Goal: Information Seeking & Learning: Learn about a topic

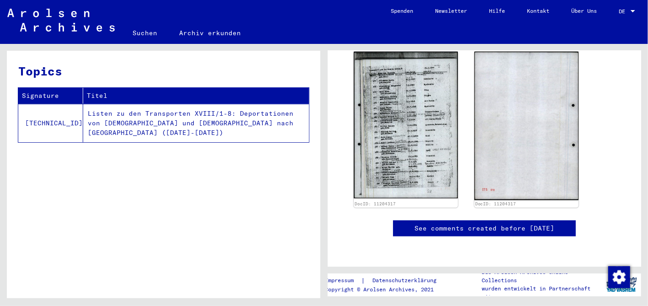
scroll to position [353, 0]
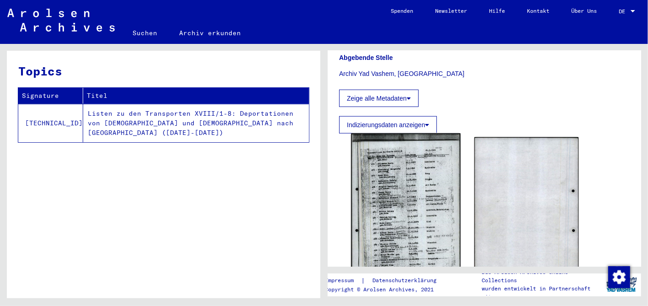
click at [422, 203] on img at bounding box center [405, 211] width 109 height 154
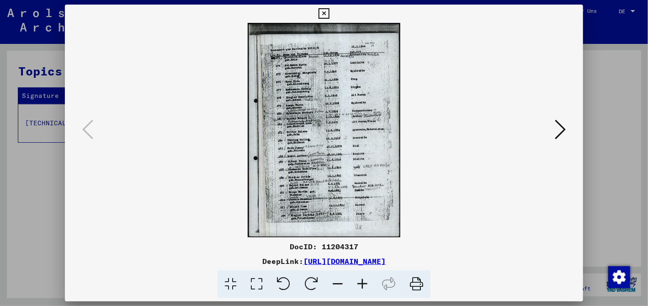
click at [367, 283] on icon at bounding box center [362, 284] width 25 height 28
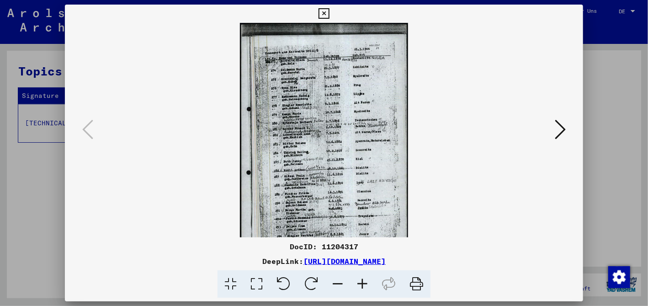
click at [367, 283] on icon at bounding box center [362, 284] width 25 height 28
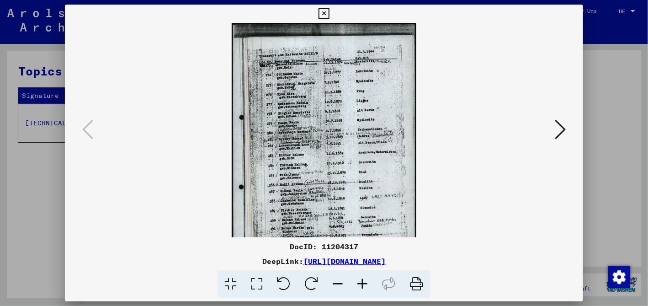
click at [367, 283] on icon at bounding box center [362, 284] width 25 height 28
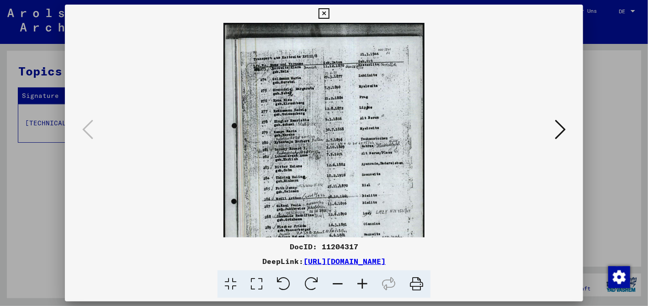
click at [367, 283] on icon at bounding box center [362, 284] width 25 height 28
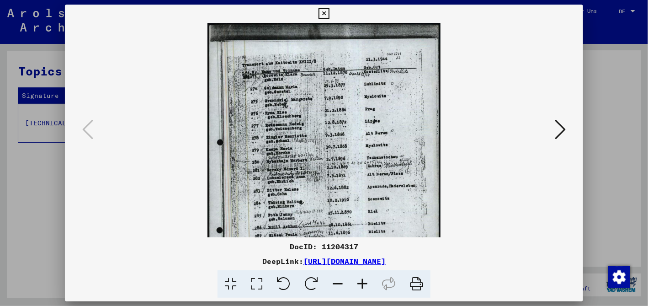
click at [367, 283] on icon at bounding box center [362, 284] width 25 height 28
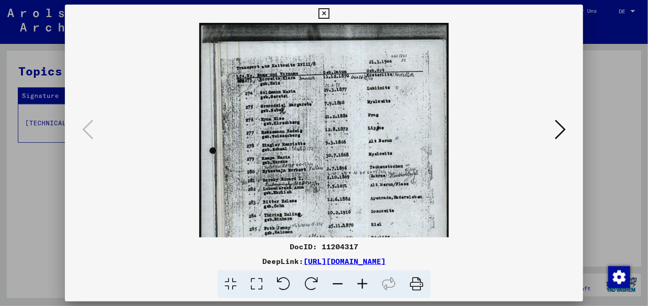
click at [367, 283] on icon at bounding box center [362, 284] width 25 height 28
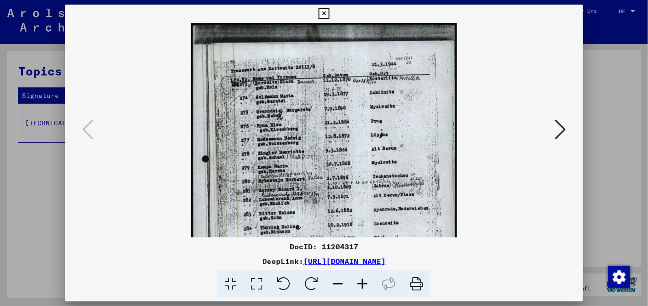
click at [367, 283] on icon at bounding box center [362, 284] width 25 height 28
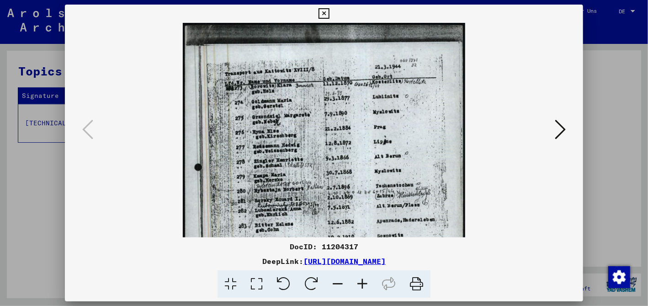
click at [367, 283] on icon at bounding box center [362, 284] width 25 height 28
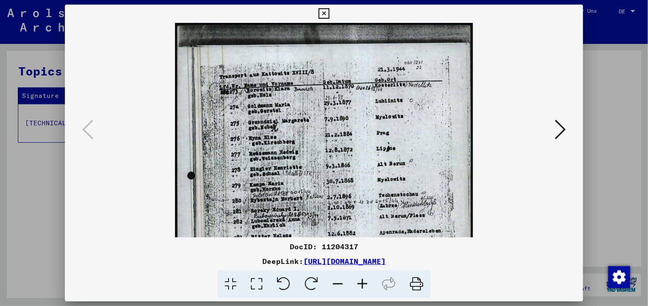
click at [367, 283] on icon at bounding box center [362, 284] width 25 height 28
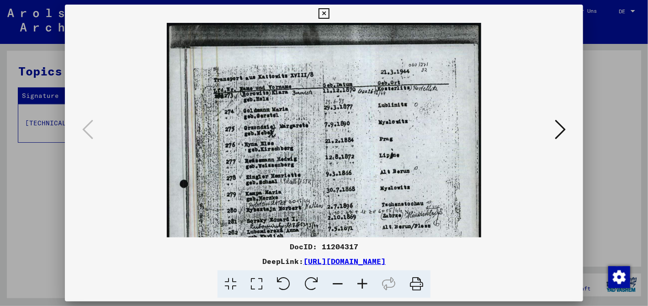
click at [367, 283] on icon at bounding box center [362, 284] width 25 height 28
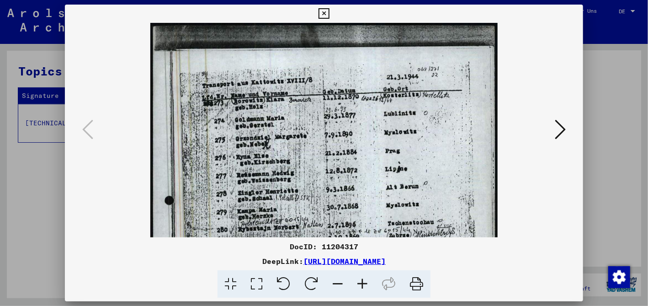
click at [367, 283] on icon at bounding box center [362, 284] width 25 height 28
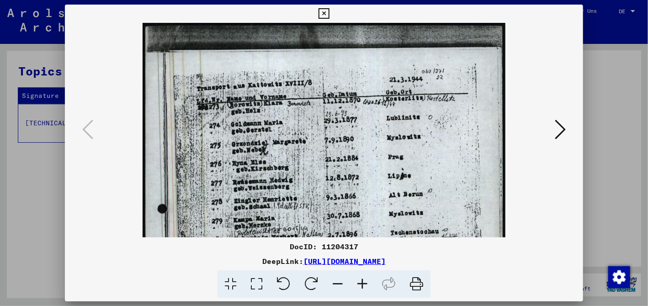
click at [367, 283] on icon at bounding box center [362, 284] width 25 height 28
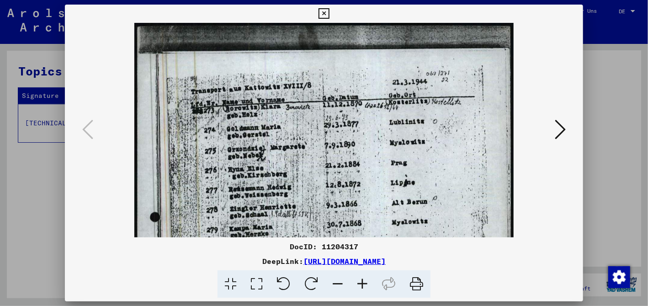
click at [367, 283] on icon at bounding box center [362, 284] width 25 height 28
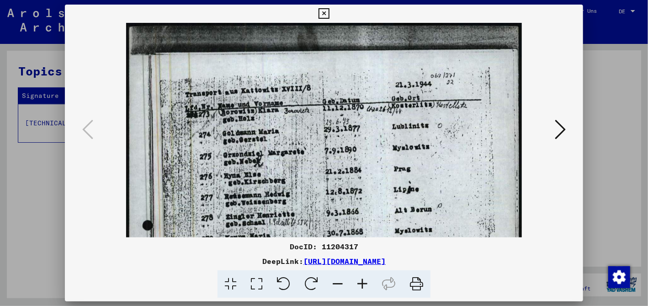
click at [367, 283] on icon at bounding box center [362, 284] width 25 height 28
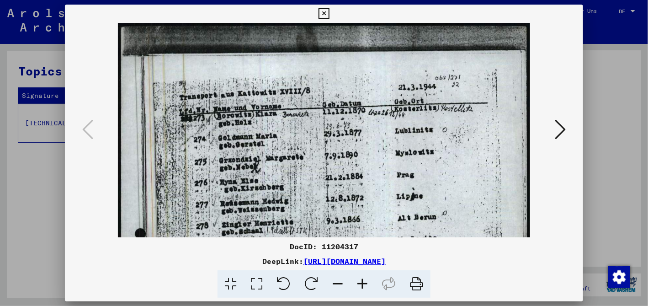
click at [367, 283] on icon at bounding box center [362, 284] width 25 height 28
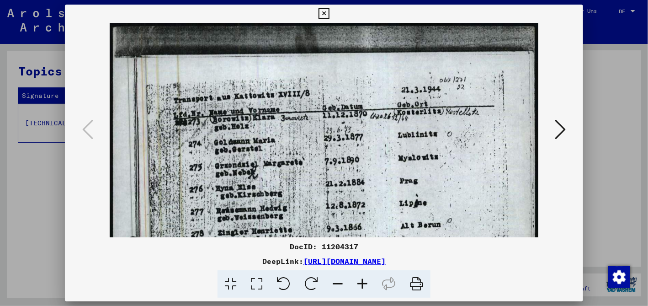
click at [367, 283] on icon at bounding box center [362, 284] width 25 height 28
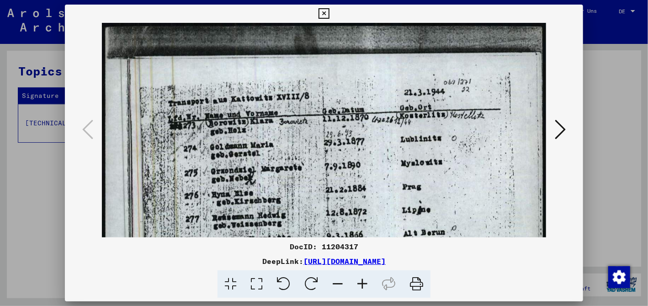
click at [367, 283] on icon at bounding box center [362, 284] width 25 height 28
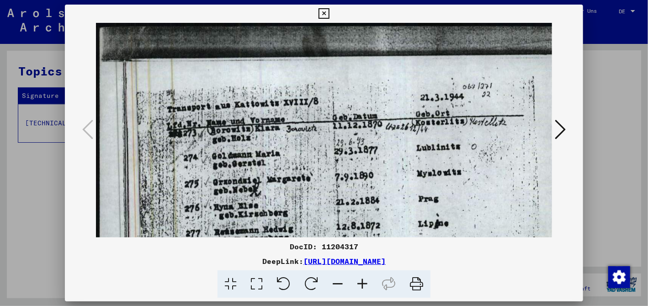
click at [367, 283] on icon at bounding box center [362, 284] width 25 height 28
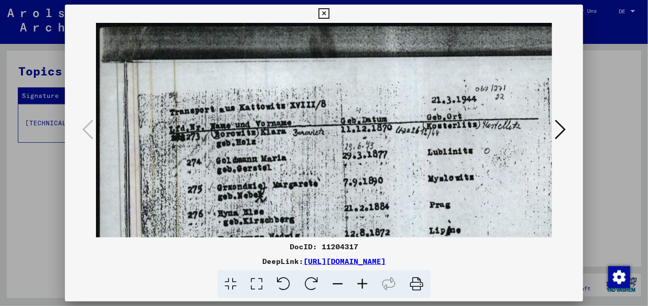
click at [367, 283] on icon at bounding box center [362, 284] width 25 height 28
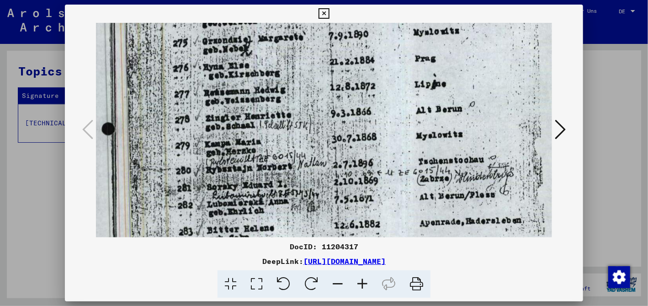
scroll to position [154, 14]
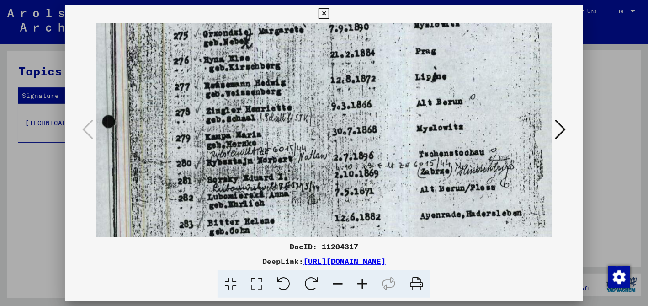
drag, startPoint x: 482, startPoint y: 202, endPoint x: 469, endPoint y: 49, distance: 153.3
click at [469, 49] on img at bounding box center [328, 216] width 493 height 695
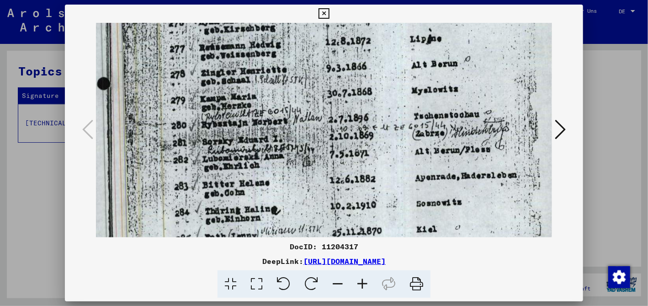
scroll to position [170, 9]
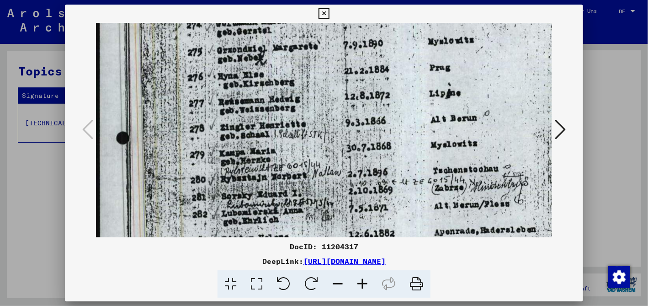
drag, startPoint x: 454, startPoint y: 197, endPoint x: 476, endPoint y: 223, distance: 34.4
click at [476, 223] on img at bounding box center [342, 233] width 493 height 695
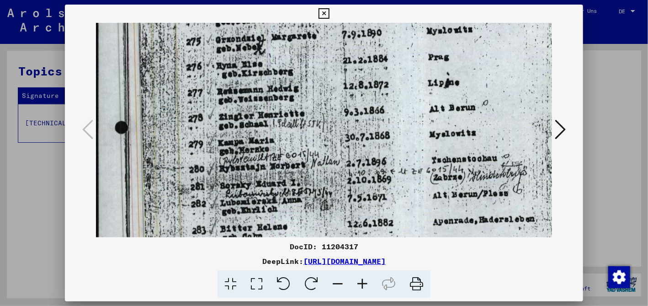
scroll to position [150, 1]
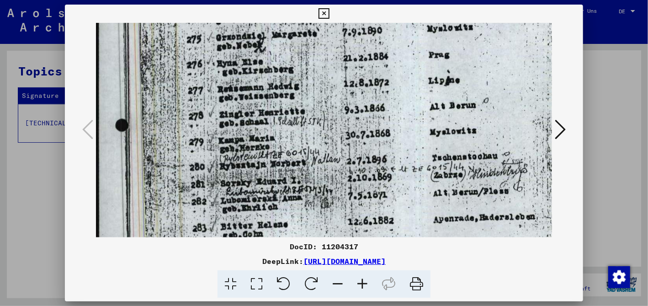
drag, startPoint x: 395, startPoint y: 91, endPoint x: 424, endPoint y: 73, distance: 34.1
click at [424, 73] on img at bounding box center [341, 220] width 493 height 695
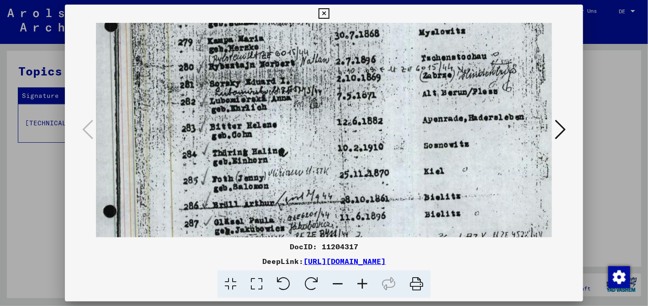
scroll to position [252, 12]
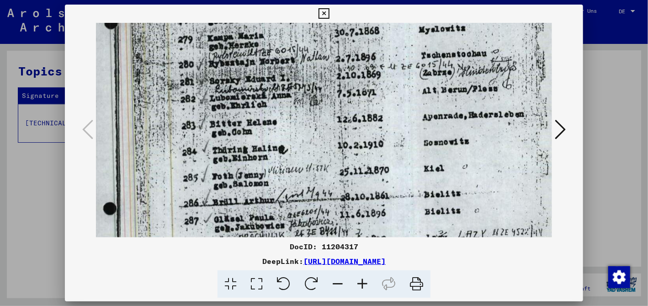
drag, startPoint x: 396, startPoint y: 184, endPoint x: 385, endPoint y: 83, distance: 102.1
click at [385, 83] on img at bounding box center [330, 117] width 493 height 695
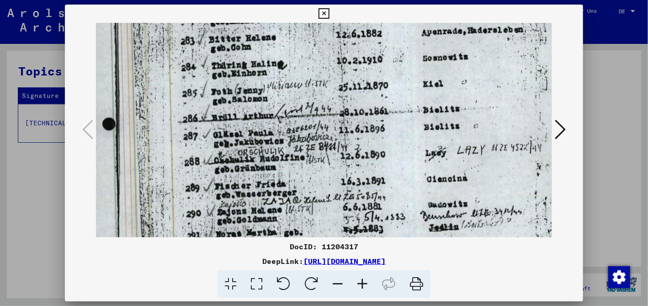
scroll to position [346, 13]
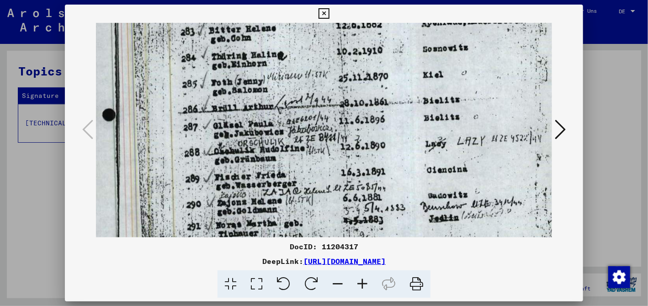
drag, startPoint x: 349, startPoint y: 187, endPoint x: 348, endPoint y: 94, distance: 92.8
click at [348, 94] on img at bounding box center [329, 24] width 493 height 695
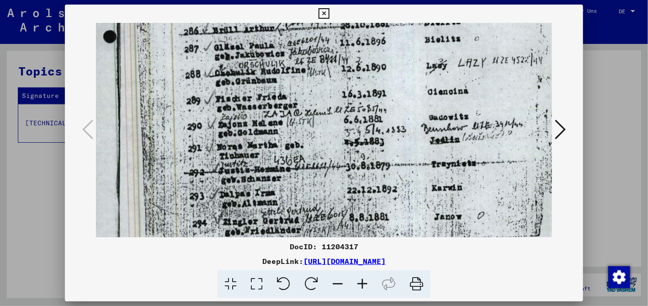
scroll to position [431, 11]
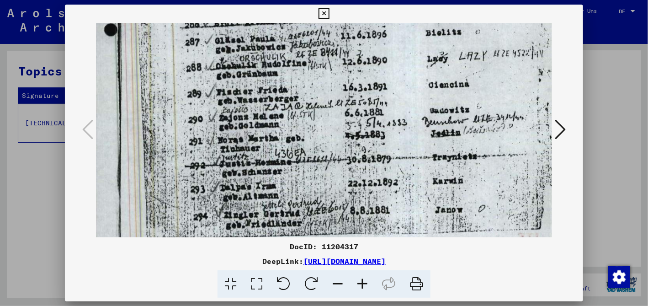
drag, startPoint x: 326, startPoint y: 194, endPoint x: 327, endPoint y: 110, distance: 84.2
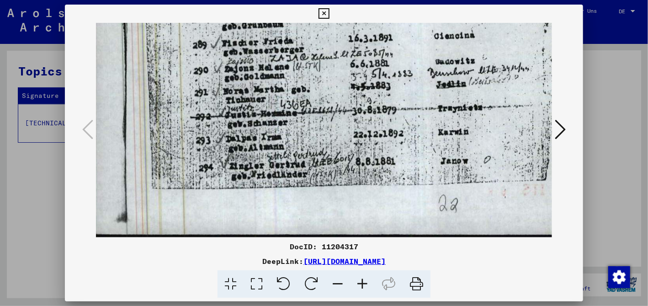
scroll to position [480, 4]
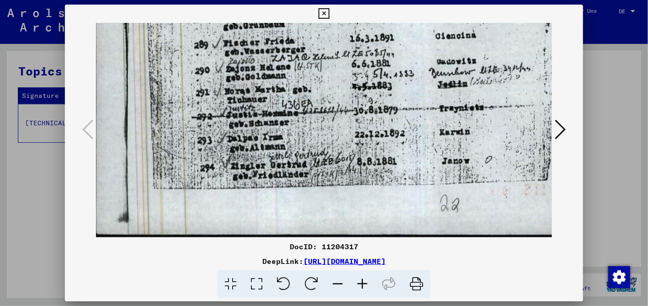
drag, startPoint x: 312, startPoint y: 191, endPoint x: 319, endPoint y: 96, distance: 94.9
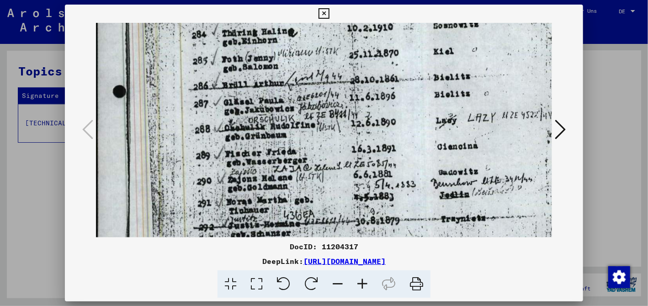
scroll to position [368, 3]
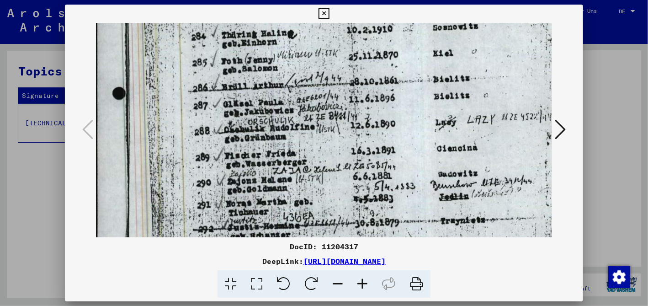
drag, startPoint x: 306, startPoint y: 73, endPoint x: 317, endPoint y: 181, distance: 109.0
click at [317, 181] on img at bounding box center [339, 2] width 493 height 695
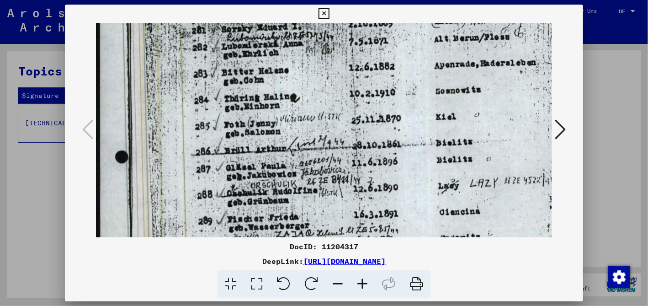
drag, startPoint x: 293, startPoint y: 79, endPoint x: 314, endPoint y: 140, distance: 64.5
click at [314, 140] on img at bounding box center [342, 66] width 493 height 695
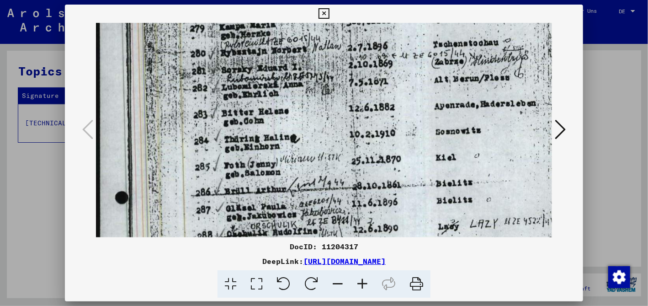
scroll to position [241, 0]
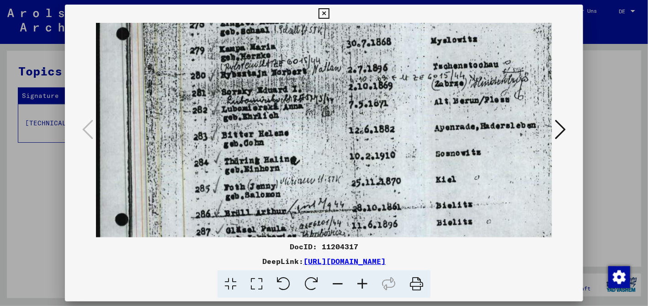
drag, startPoint x: 310, startPoint y: 96, endPoint x: 318, endPoint y: 158, distance: 62.2
click at [318, 158] on img at bounding box center [342, 128] width 493 height 695
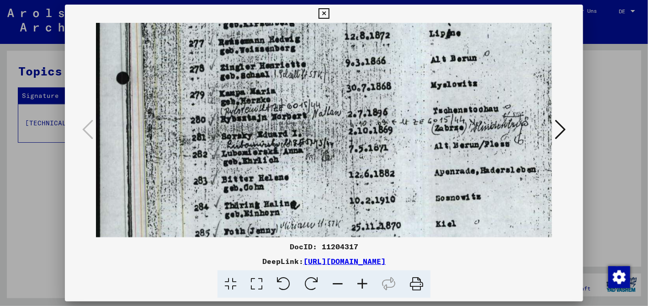
scroll to position [195, 0]
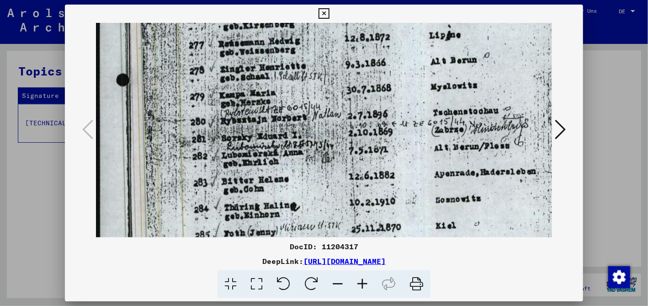
drag, startPoint x: 314, startPoint y: 105, endPoint x: 321, endPoint y: 149, distance: 45.0
click at [321, 149] on img at bounding box center [342, 175] width 493 height 695
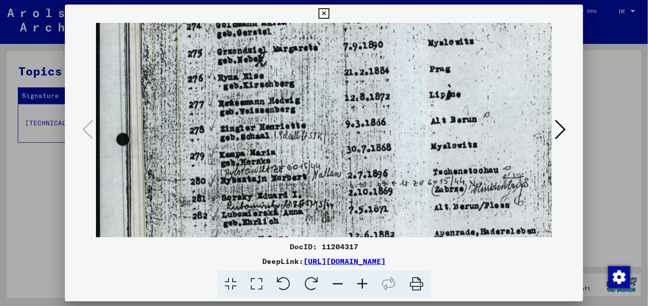
scroll to position [132, 0]
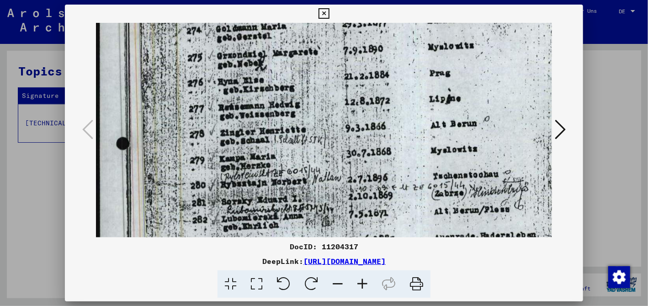
drag, startPoint x: 310, startPoint y: 89, endPoint x: 317, endPoint y: 151, distance: 62.7
click at [317, 151] on img at bounding box center [342, 238] width 493 height 695
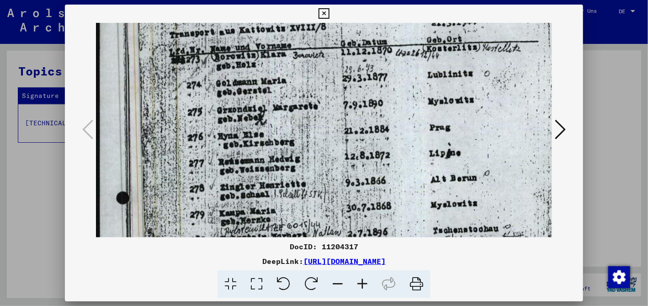
scroll to position [71, 0]
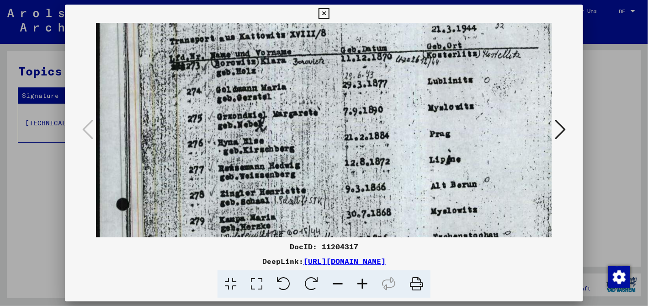
drag, startPoint x: 305, startPoint y: 101, endPoint x: 310, endPoint y: 160, distance: 58.7
click at [310, 160] on img at bounding box center [342, 299] width 493 height 695
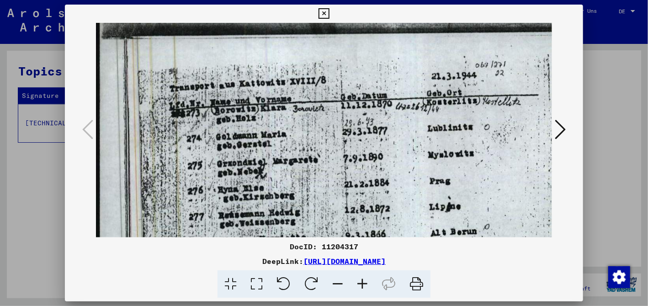
drag, startPoint x: 301, startPoint y: 124, endPoint x: 309, endPoint y: 149, distance: 25.9
click at [565, 128] on icon at bounding box center [560, 129] width 11 height 22
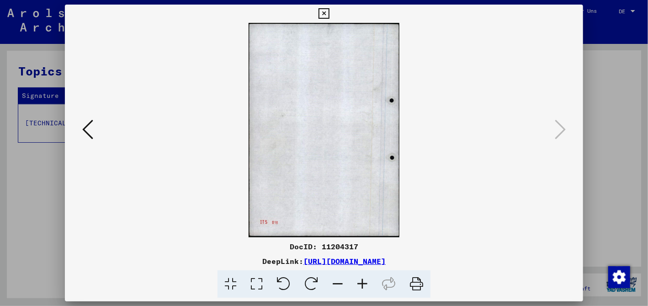
scroll to position [0, 0]
click at [92, 128] on icon at bounding box center [87, 129] width 11 height 22
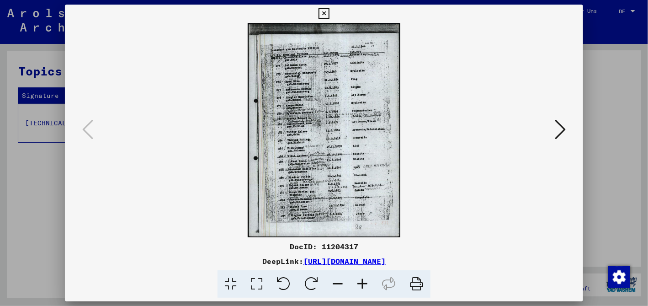
click at [329, 12] on icon at bounding box center [324, 13] width 11 height 11
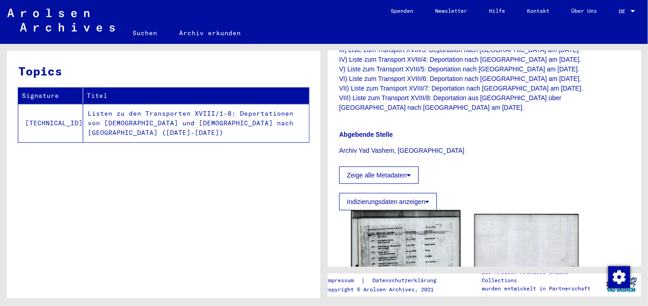
scroll to position [303, 0]
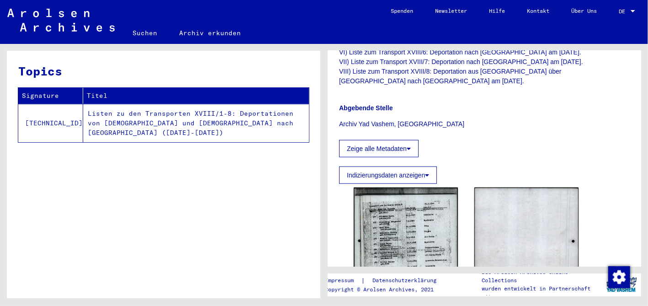
click at [422, 166] on button "Indizierungsdaten anzeigen" at bounding box center [388, 174] width 98 height 17
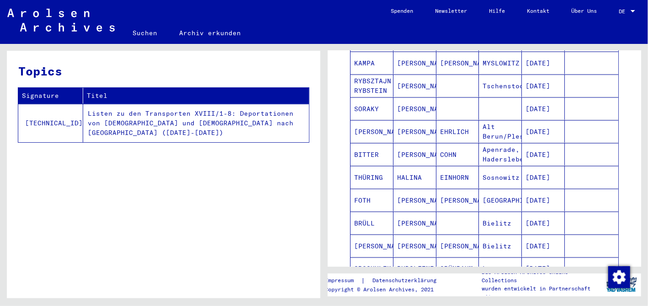
scroll to position [555, 0]
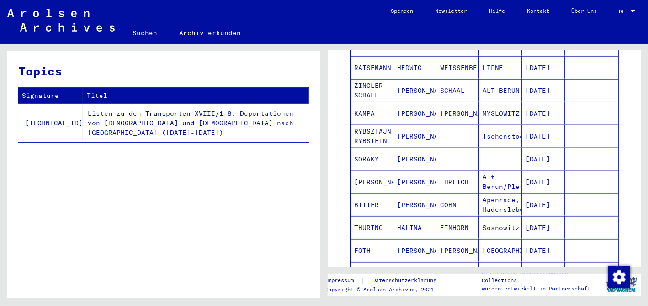
drag, startPoint x: 392, startPoint y: 58, endPoint x: 399, endPoint y: 59, distance: 7.4
click at [394, 59] on mat-cell "RAISEMANN" at bounding box center [372, 67] width 43 height 22
click at [617, 76] on yv-its-person-simple-grid "Nachname Vorname Geburtsname Geburt‏ Geburtsdatum Prisoner # [PERSON_NAME] [PER…" at bounding box center [484, 204] width 291 height 530
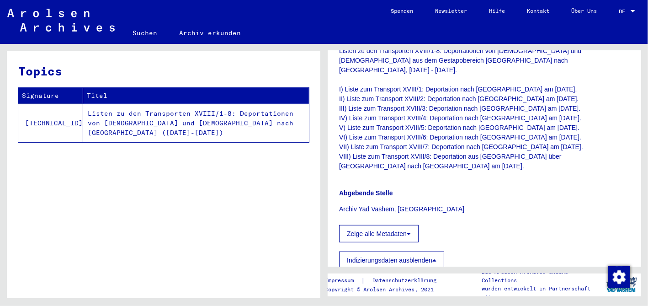
scroll to position [252, 0]
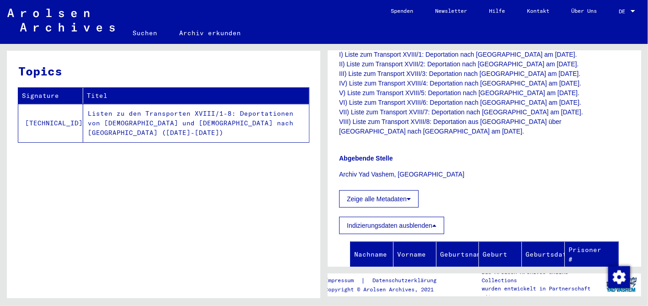
click at [436, 222] on icon at bounding box center [435, 225] width 4 height 6
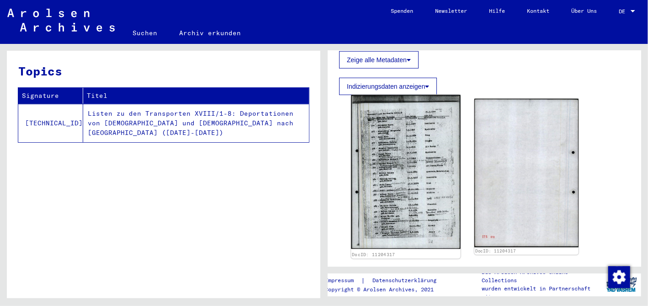
scroll to position [404, 0]
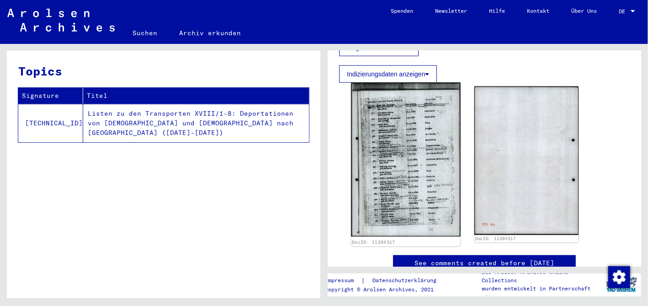
click at [388, 161] on img at bounding box center [405, 160] width 109 height 154
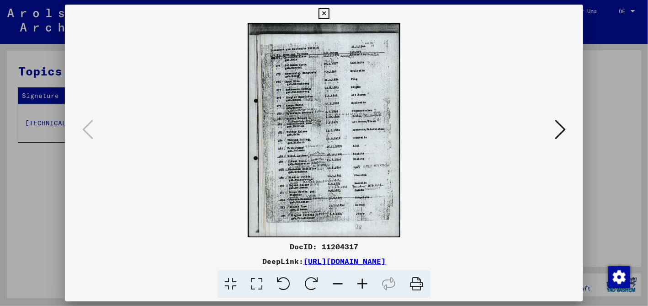
click at [362, 283] on icon at bounding box center [362, 284] width 25 height 28
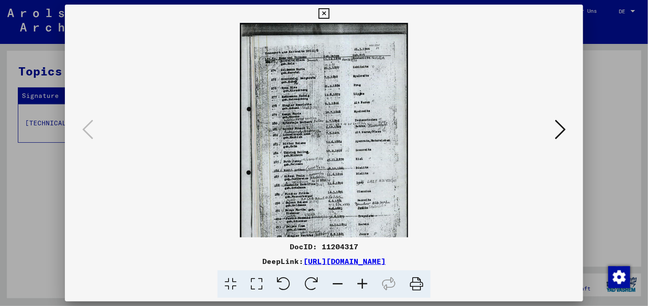
click at [361, 281] on icon at bounding box center [362, 284] width 25 height 28
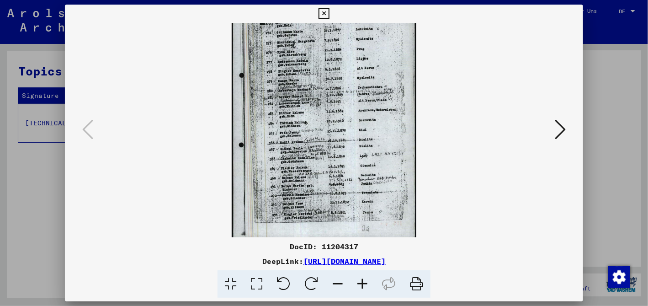
scroll to position [46, 0]
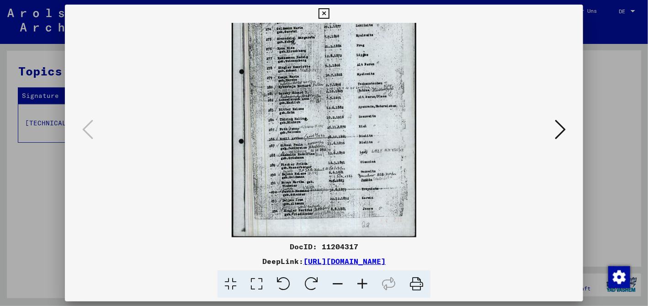
drag, startPoint x: 351, startPoint y: 194, endPoint x: 348, endPoint y: 118, distance: 75.5
click at [348, 118] on img at bounding box center [324, 107] width 185 height 260
click at [359, 282] on icon at bounding box center [362, 284] width 25 height 28
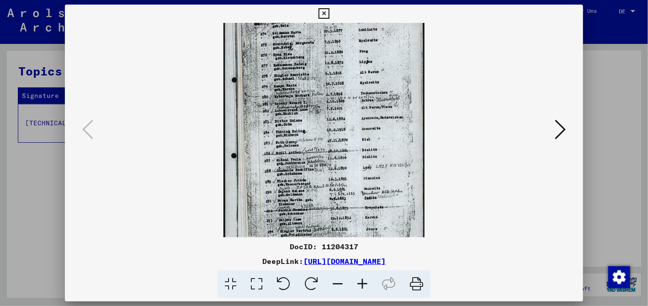
click at [359, 282] on icon at bounding box center [362, 284] width 25 height 28
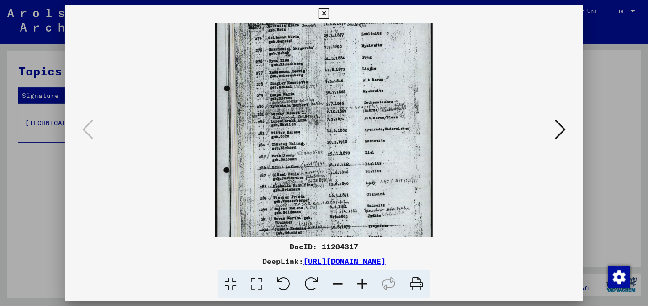
click at [359, 281] on icon at bounding box center [362, 284] width 25 height 28
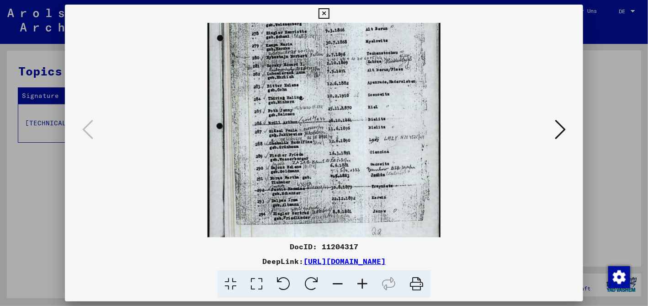
scroll to position [114, 0]
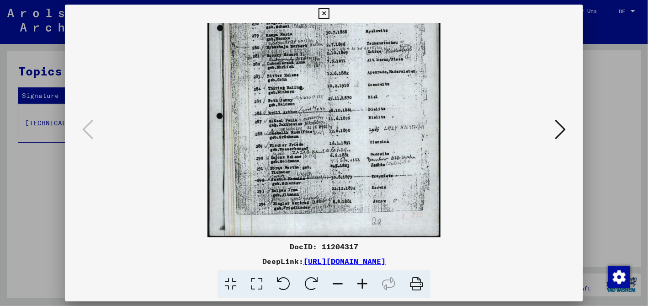
drag, startPoint x: 336, startPoint y: 194, endPoint x: 306, endPoint y: 100, distance: 98.8
click at [306, 100] on img at bounding box center [325, 73] width 234 height 329
click at [329, 12] on icon at bounding box center [324, 13] width 11 height 11
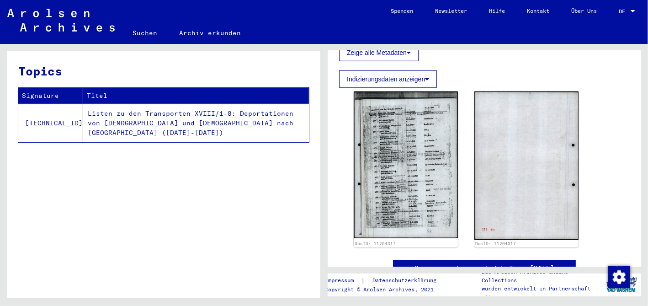
scroll to position [404, 0]
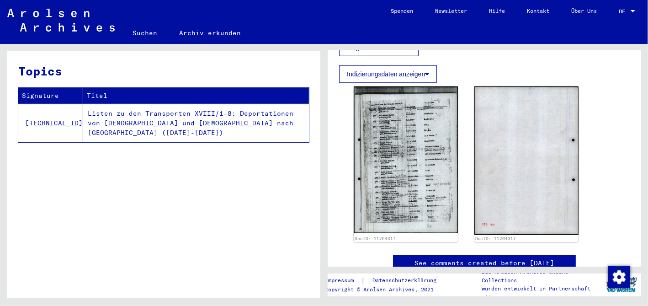
click at [432, 65] on button "Indizierungsdaten anzeigen" at bounding box center [388, 73] width 98 height 17
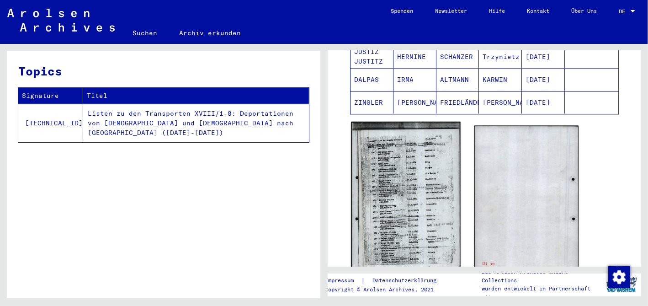
scroll to position [944, 0]
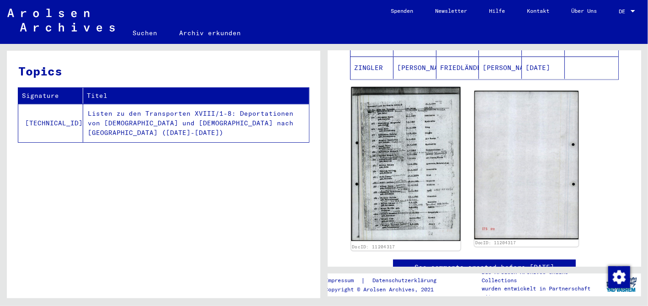
click at [397, 167] on img at bounding box center [405, 164] width 109 height 154
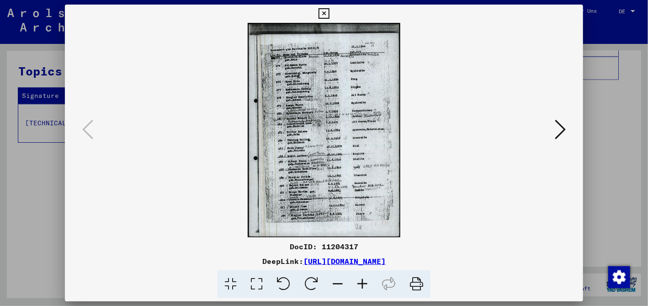
click at [360, 283] on icon at bounding box center [362, 284] width 25 height 28
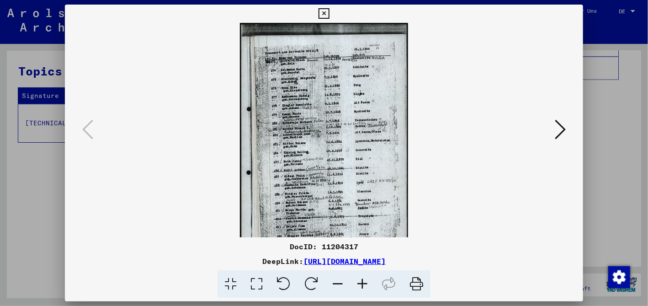
click at [360, 283] on icon at bounding box center [362, 284] width 25 height 28
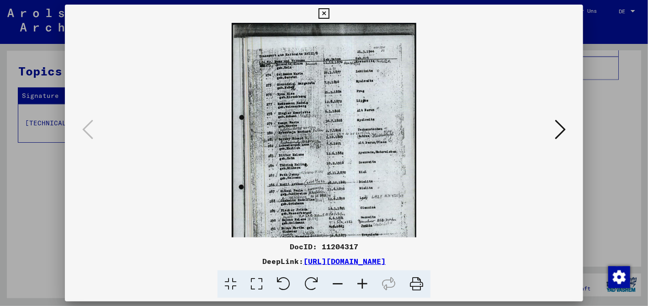
click at [360, 283] on icon at bounding box center [362, 284] width 25 height 28
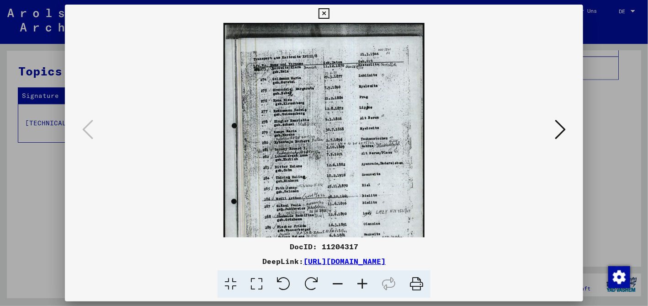
click at [360, 283] on icon at bounding box center [362, 284] width 25 height 28
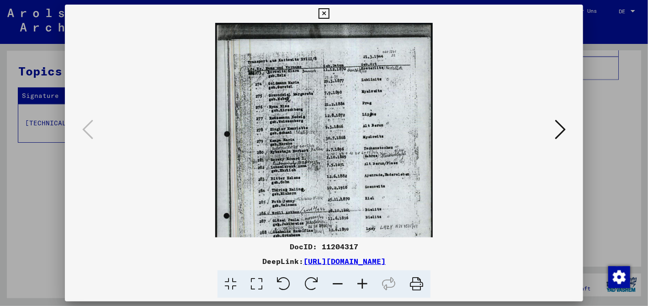
click at [360, 283] on icon at bounding box center [362, 284] width 25 height 28
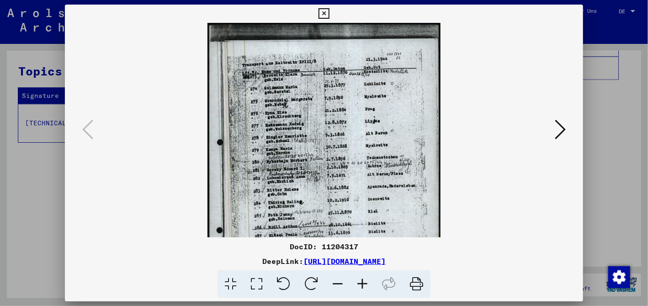
click at [360, 283] on icon at bounding box center [362, 284] width 25 height 28
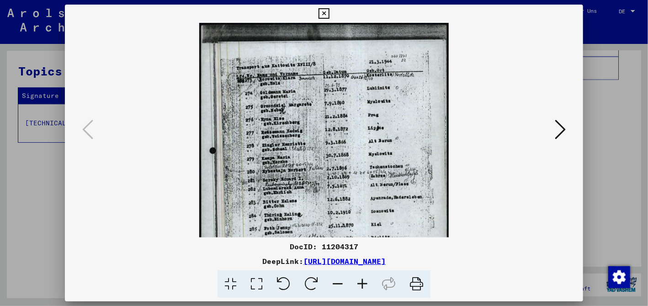
click at [360, 283] on icon at bounding box center [362, 284] width 25 height 28
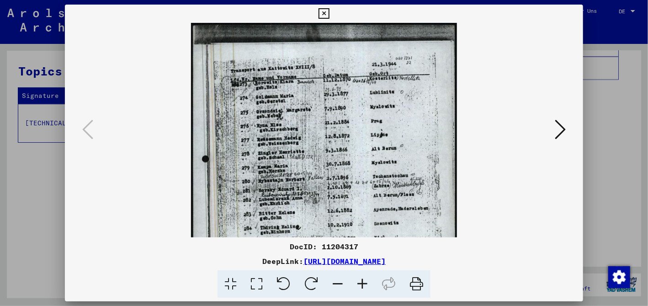
click at [360, 284] on icon at bounding box center [362, 284] width 25 height 28
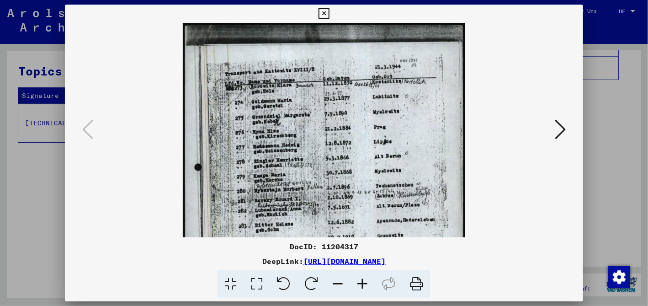
click at [360, 284] on icon at bounding box center [362, 284] width 25 height 28
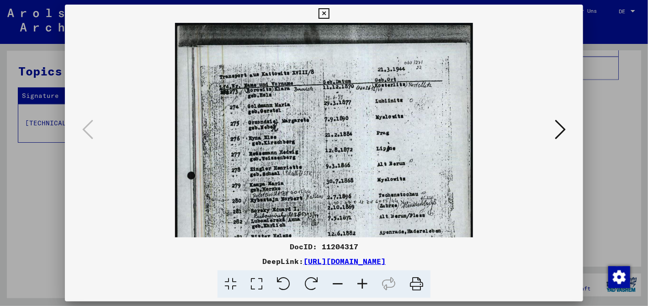
click at [360, 284] on icon at bounding box center [362, 284] width 25 height 28
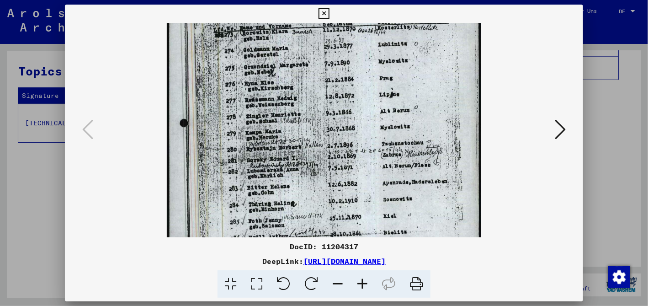
scroll to position [62, 0]
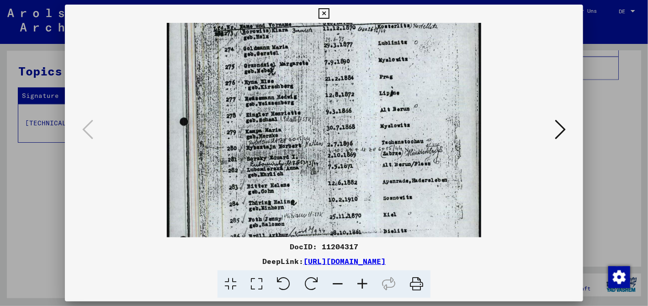
drag, startPoint x: 340, startPoint y: 215, endPoint x: 338, endPoint y: 153, distance: 62.2
click at [338, 153] on img at bounding box center [324, 182] width 315 height 443
click at [361, 284] on icon at bounding box center [362, 284] width 25 height 28
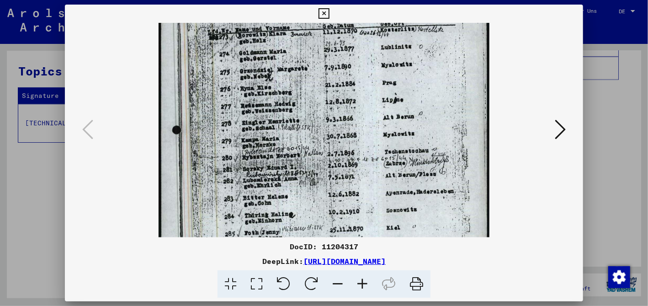
click at [361, 284] on icon at bounding box center [362, 284] width 25 height 28
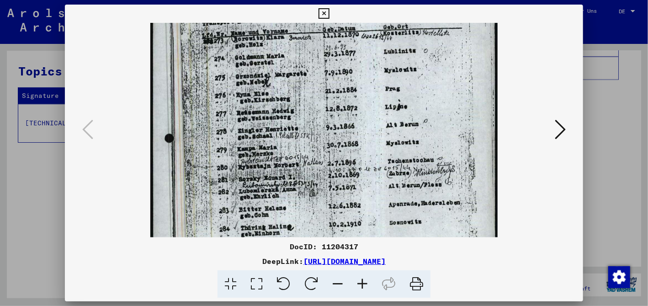
click at [361, 284] on icon at bounding box center [362, 284] width 25 height 28
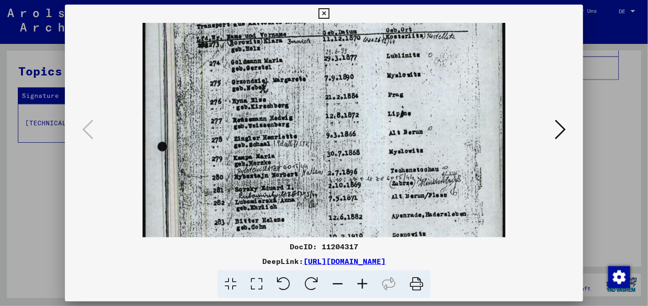
click at [361, 284] on icon at bounding box center [362, 284] width 25 height 28
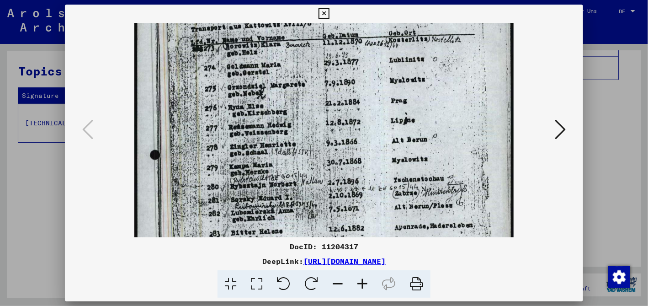
click at [361, 284] on icon at bounding box center [362, 284] width 25 height 28
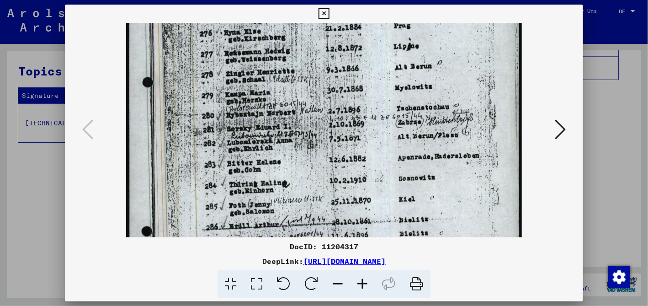
drag, startPoint x: 336, startPoint y: 223, endPoint x: 321, endPoint y: 147, distance: 77.5
click at [321, 147] on img at bounding box center [324, 158] width 396 height 557
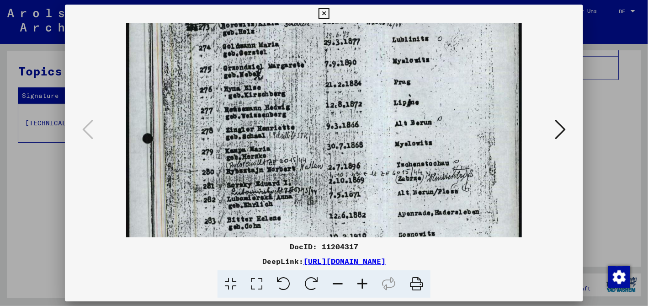
scroll to position [86, 0]
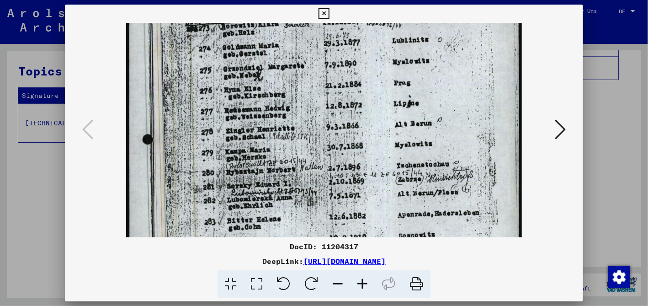
drag, startPoint x: 321, startPoint y: 147, endPoint x: 327, endPoint y: 203, distance: 56.6
click at [327, 203] on img at bounding box center [324, 215] width 396 height 557
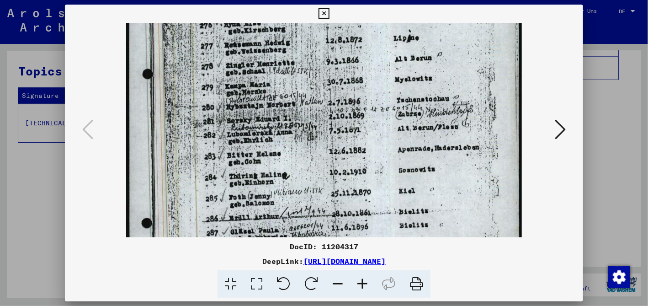
scroll to position [158, 0]
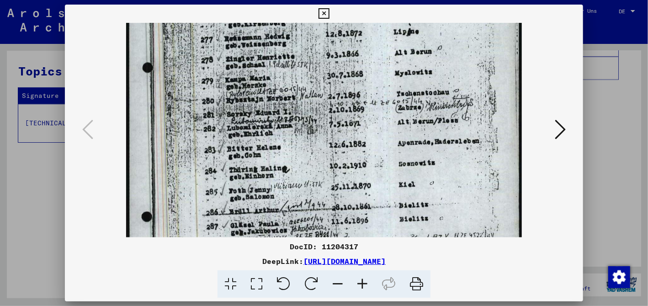
drag, startPoint x: 324, startPoint y: 211, endPoint x: 307, endPoint y: 141, distance: 71.5
click at [307, 141] on img at bounding box center [324, 143] width 396 height 557
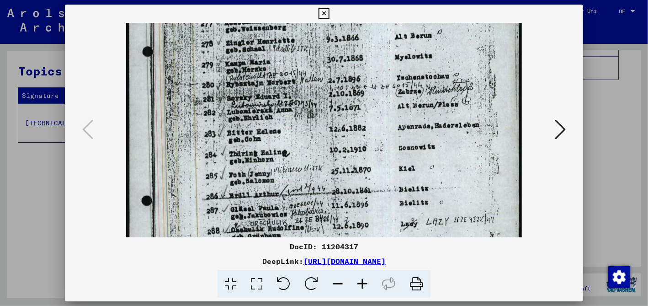
scroll to position [175, 0]
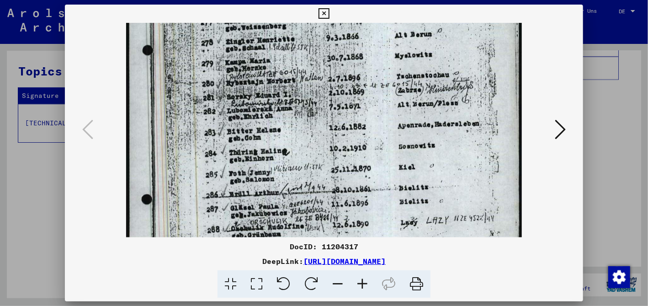
drag, startPoint x: 325, startPoint y: 186, endPoint x: 320, endPoint y: 169, distance: 17.2
click at [320, 169] on img at bounding box center [324, 126] width 396 height 557
click at [329, 16] on icon at bounding box center [324, 13] width 11 height 11
